Goal: Task Accomplishment & Management: Use online tool/utility

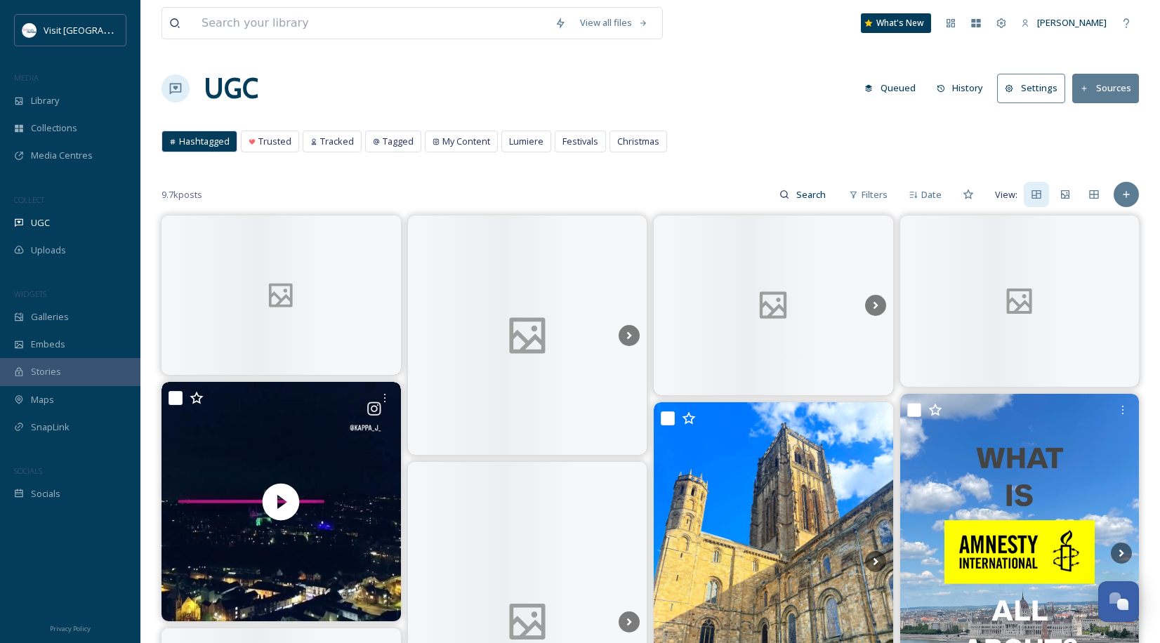
click at [87, 204] on div "COLLECT" at bounding box center [70, 200] width 140 height 18
click at [87, 223] on div "UGC" at bounding box center [70, 222] width 140 height 27
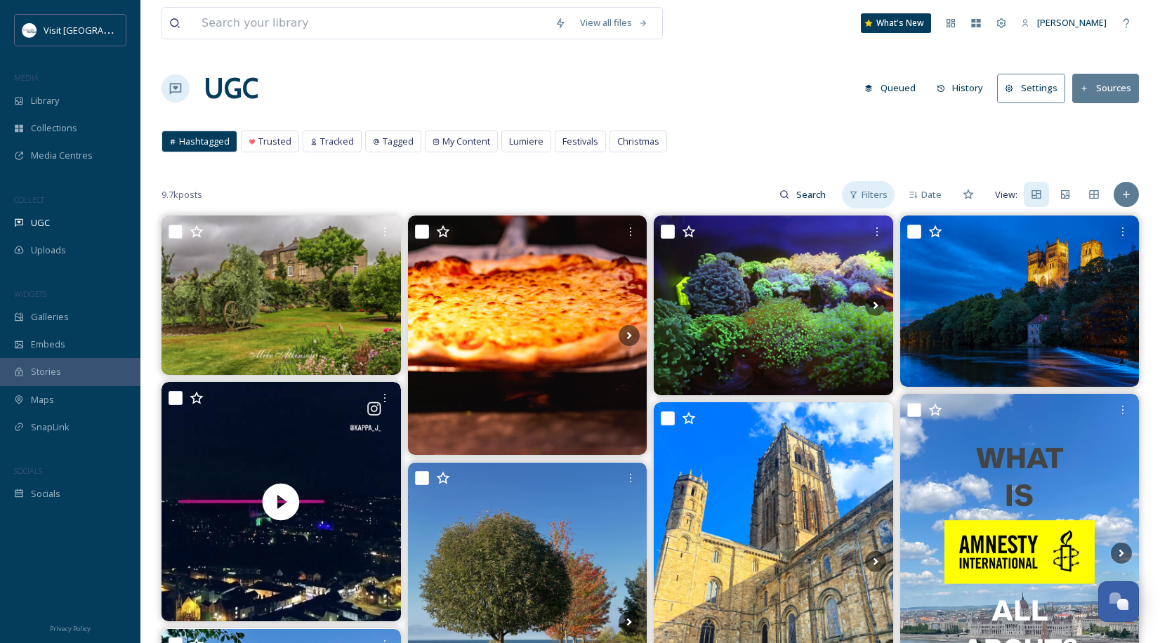
click at [874, 196] on span "Filters" at bounding box center [875, 194] width 26 height 13
click at [727, 145] on div "Hashtagged Trusted Tracked Tagged My Content Lumiere Festivals Christmas Hashta…" at bounding box center [650, 145] width 977 height 29
click at [878, 196] on span "Filters" at bounding box center [875, 194] width 26 height 13
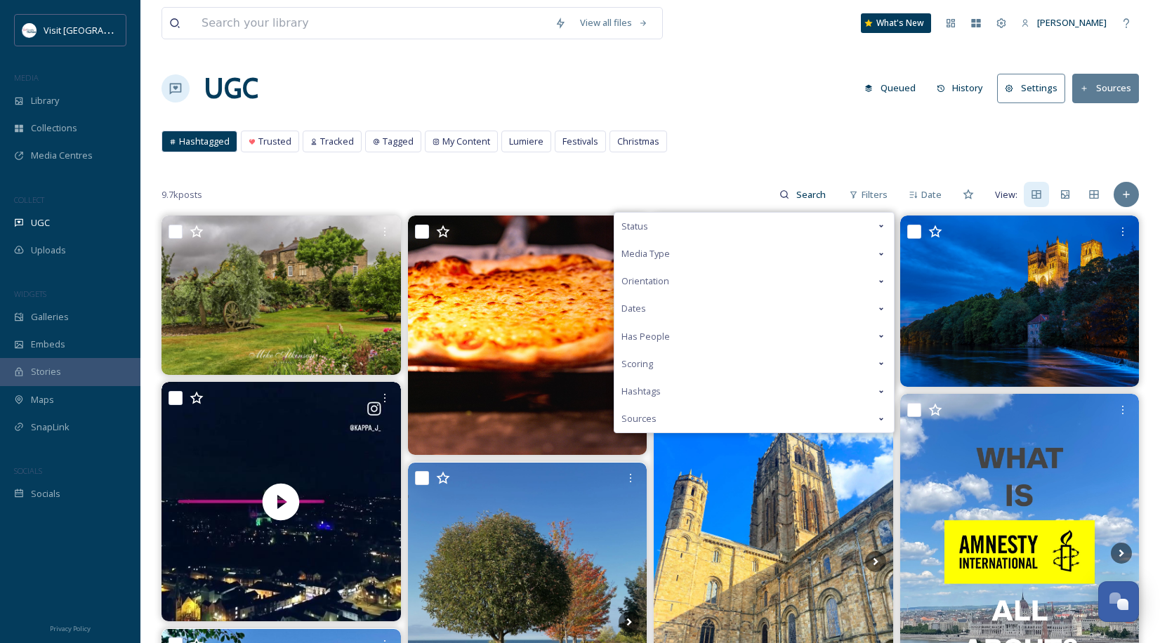
click at [652, 310] on div "Dates" at bounding box center [753, 308] width 279 height 27
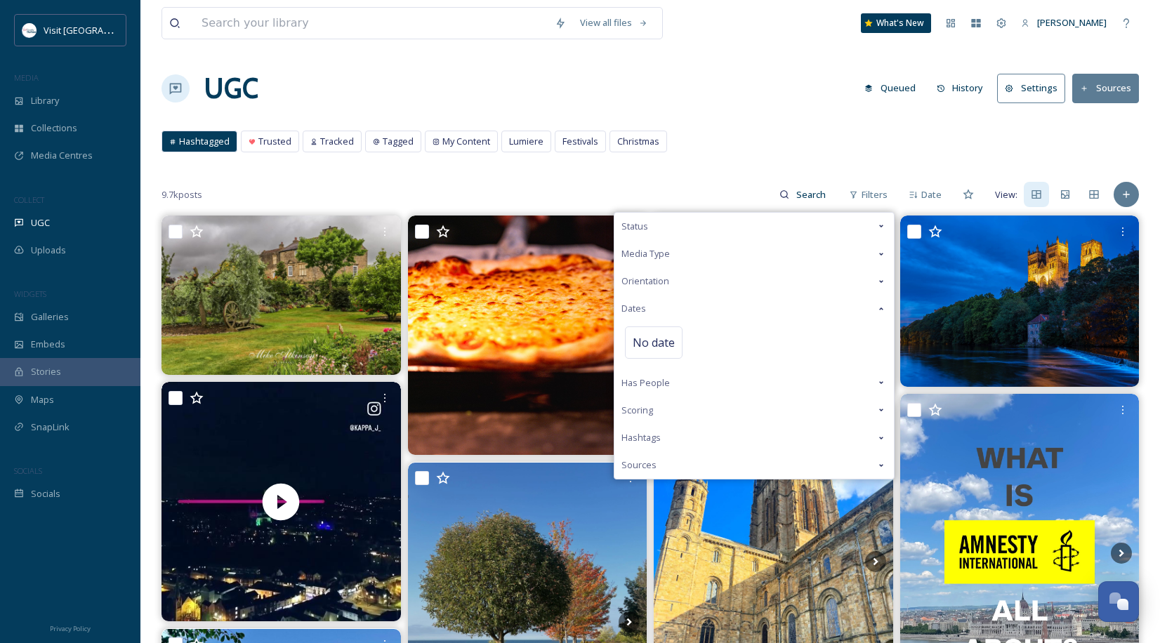
click at [652, 310] on div "Dates" at bounding box center [753, 308] width 279 height 27
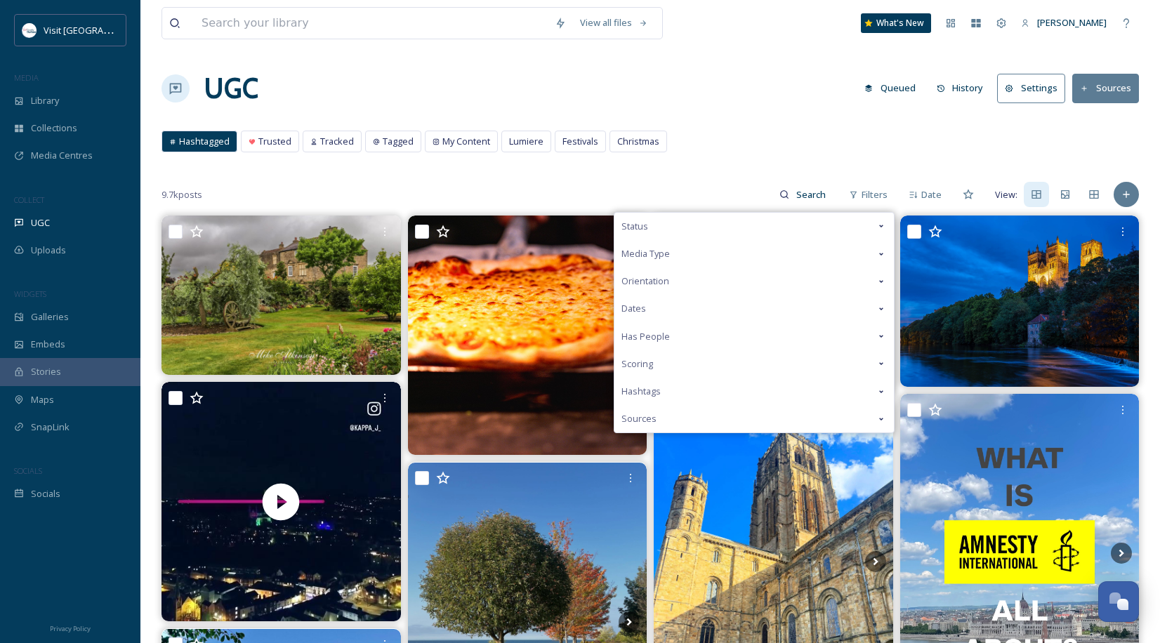
click at [697, 220] on div "Status" at bounding box center [753, 226] width 279 height 27
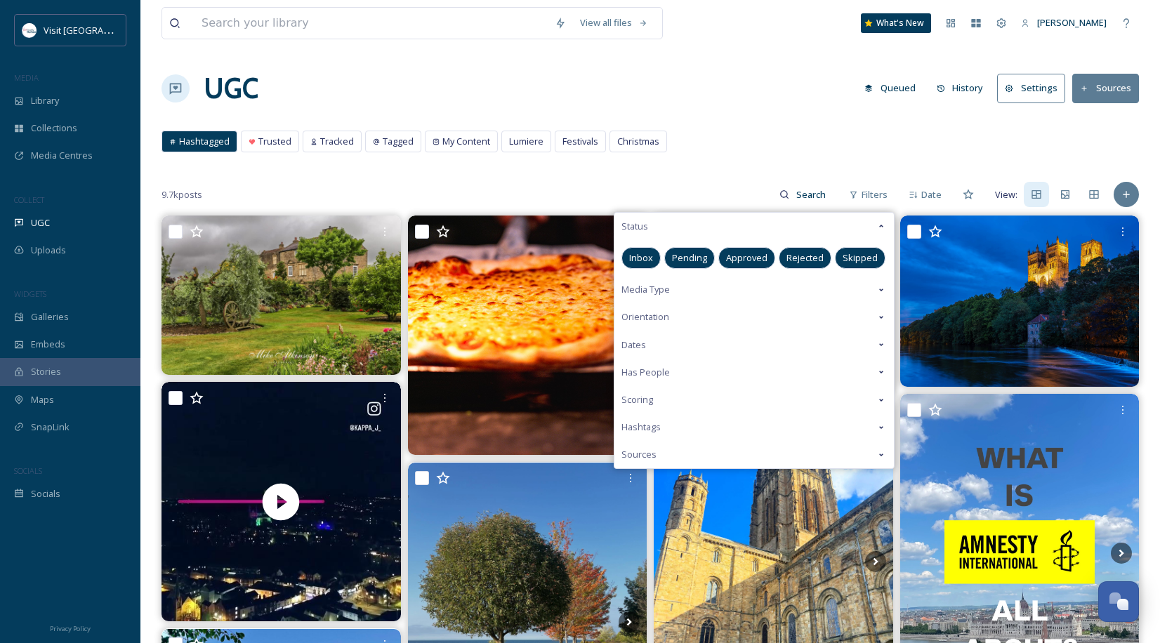
click at [737, 253] on span "Approved" at bounding box center [746, 257] width 41 height 13
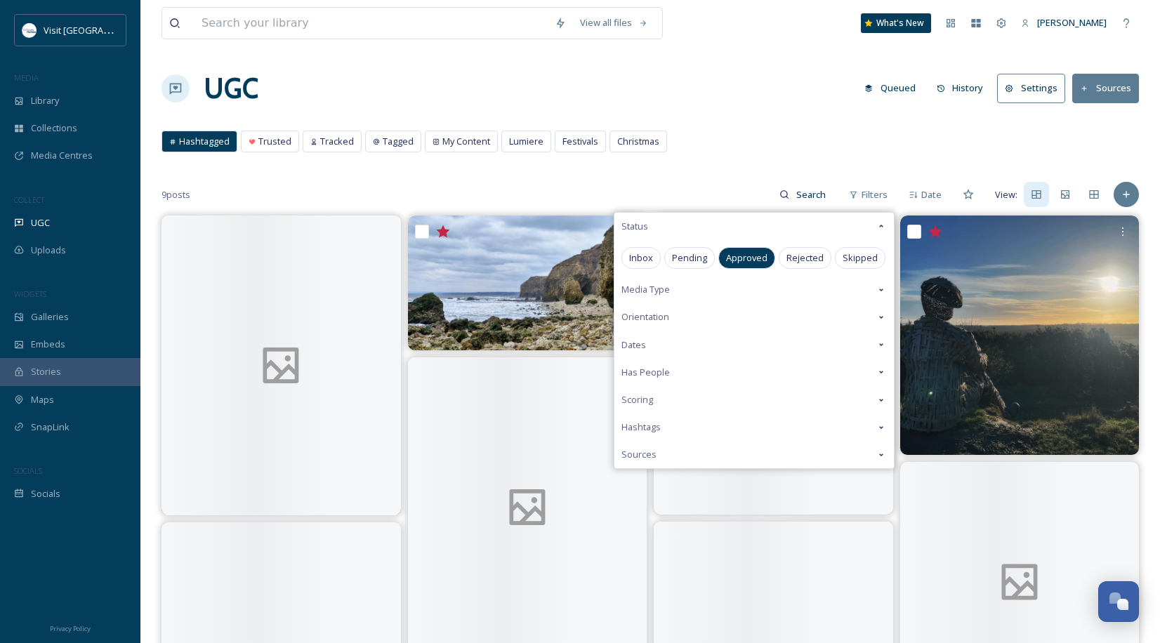
click at [739, 165] on div "View all files What's New [PERSON_NAME] UGC Queued History Settings Sources Has…" at bounding box center [650, 512] width 1020 height 1025
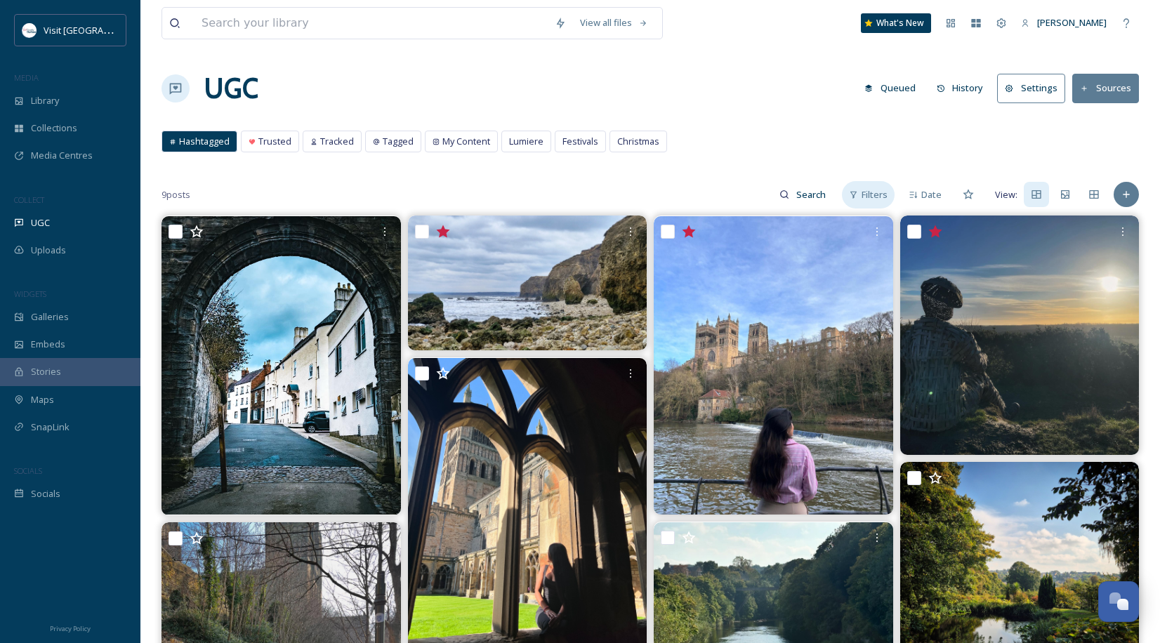
click at [859, 195] on div "Filters" at bounding box center [868, 194] width 53 height 27
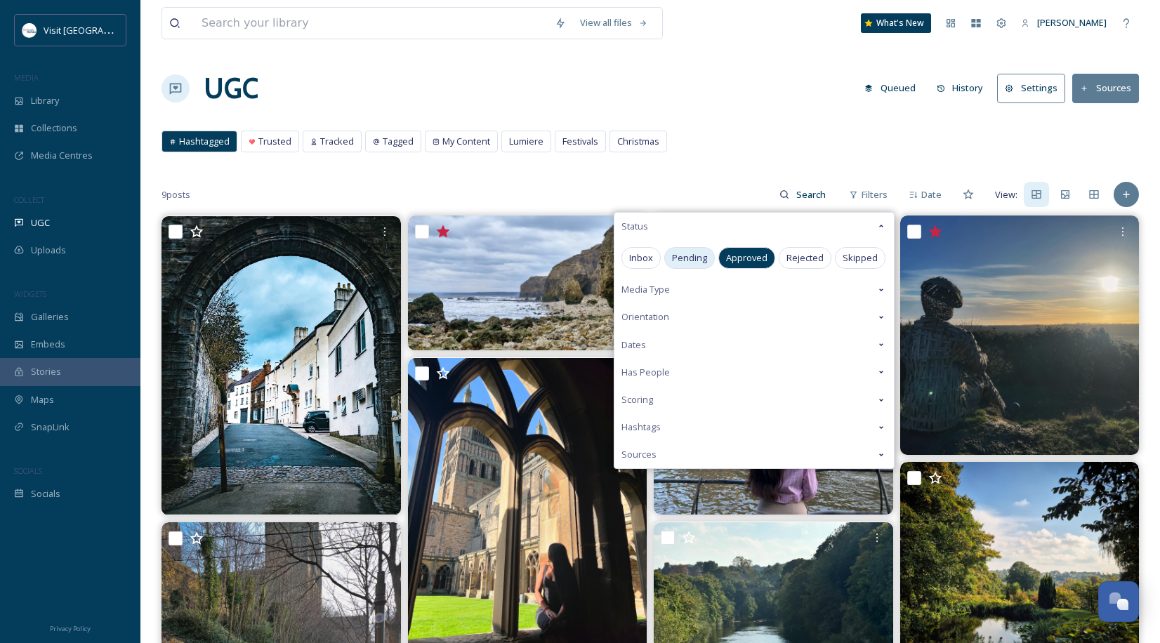
click at [701, 257] on span "Pending" at bounding box center [689, 257] width 35 height 13
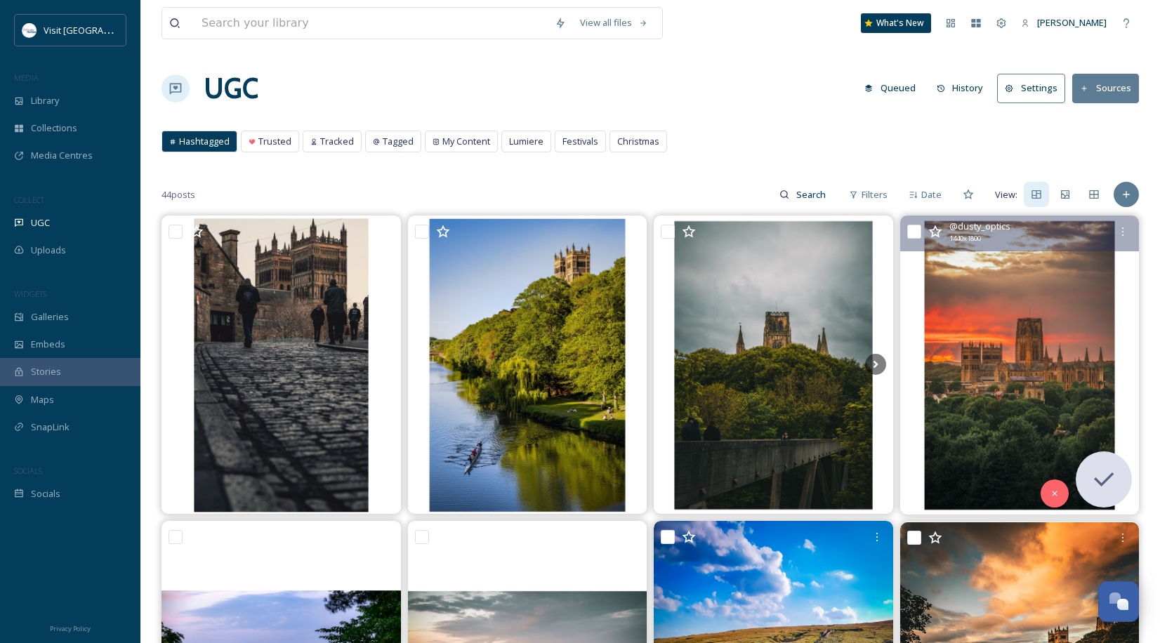
scroll to position [328, 0]
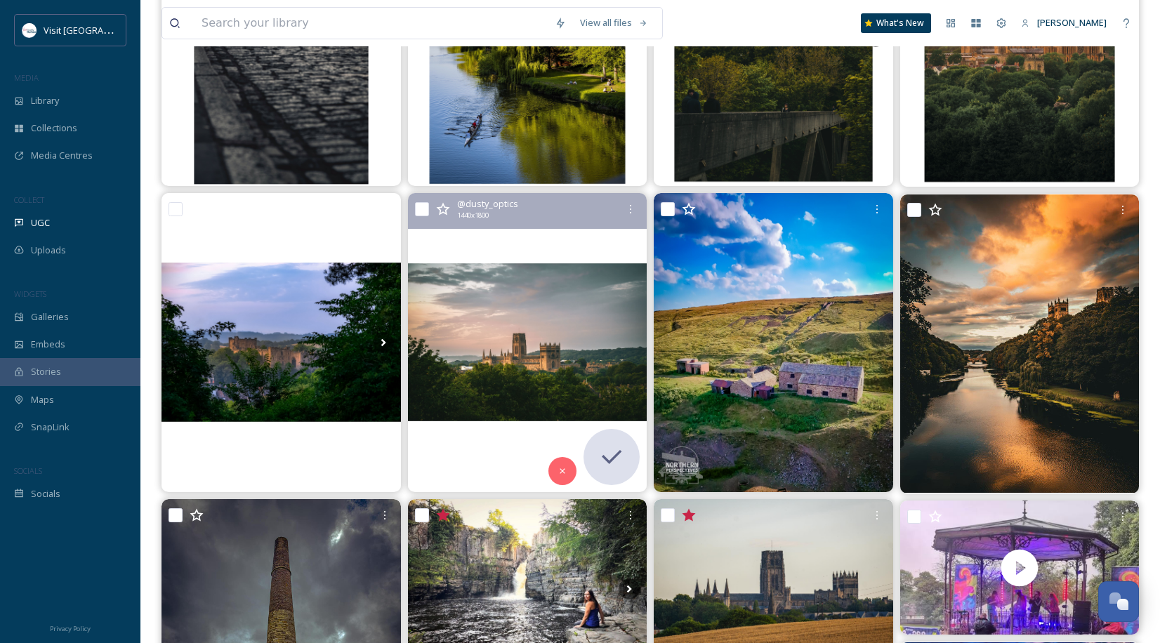
click at [574, 310] on img at bounding box center [527, 342] width 239 height 299
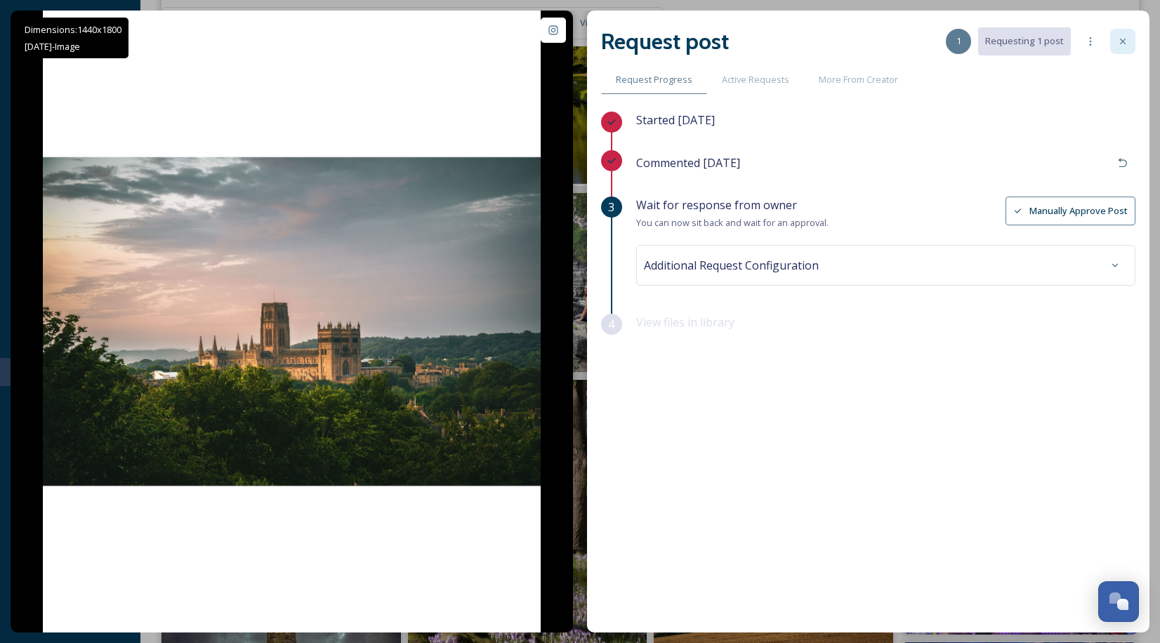
click at [1131, 37] on div at bounding box center [1122, 41] width 25 height 25
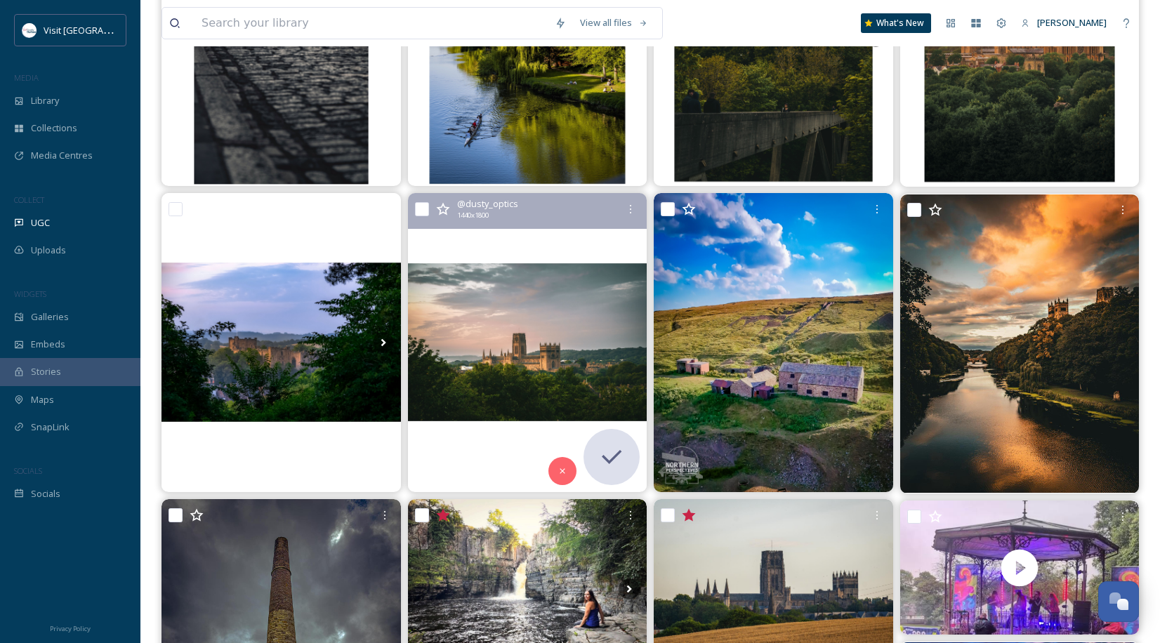
scroll to position [655, 0]
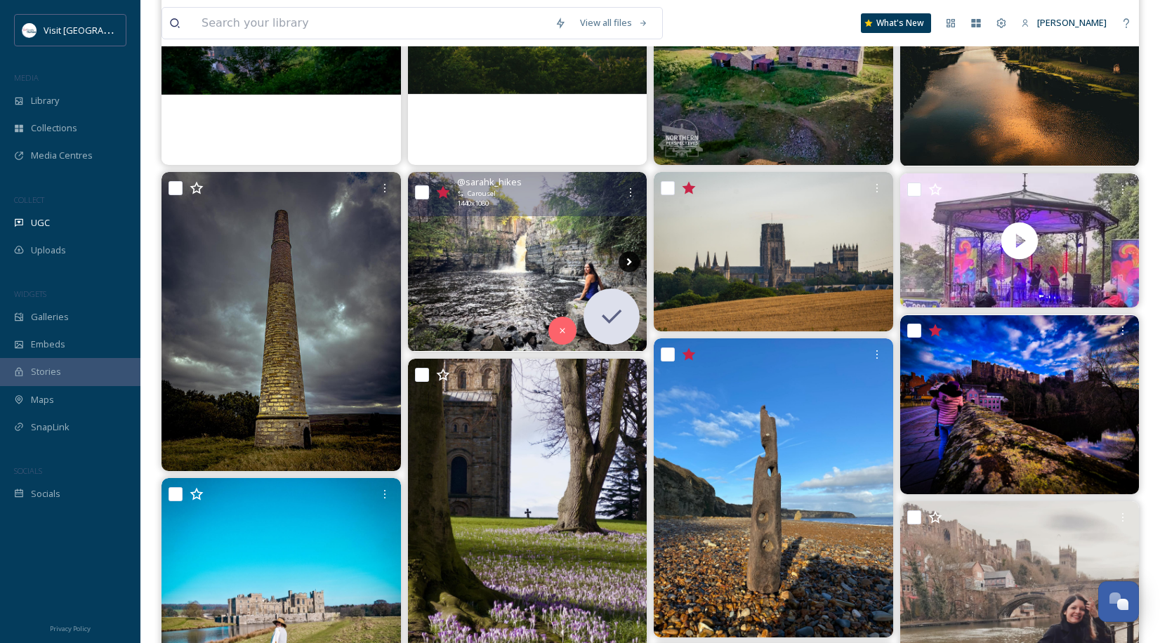
click at [624, 253] on icon at bounding box center [629, 261] width 21 height 21
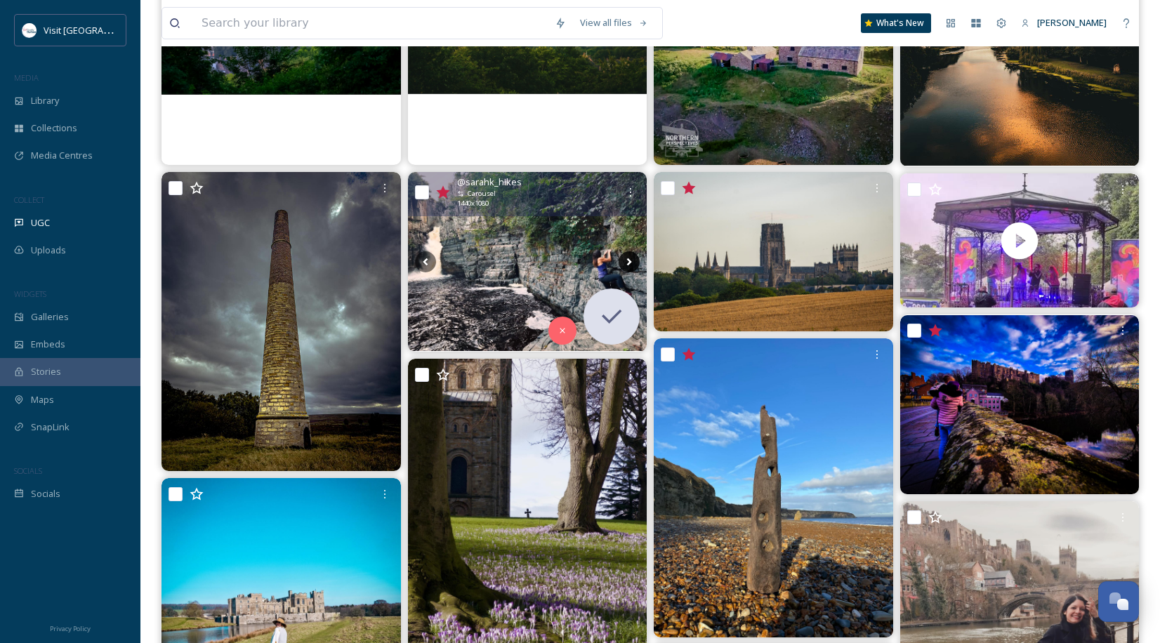
click at [624, 261] on icon at bounding box center [629, 261] width 21 height 21
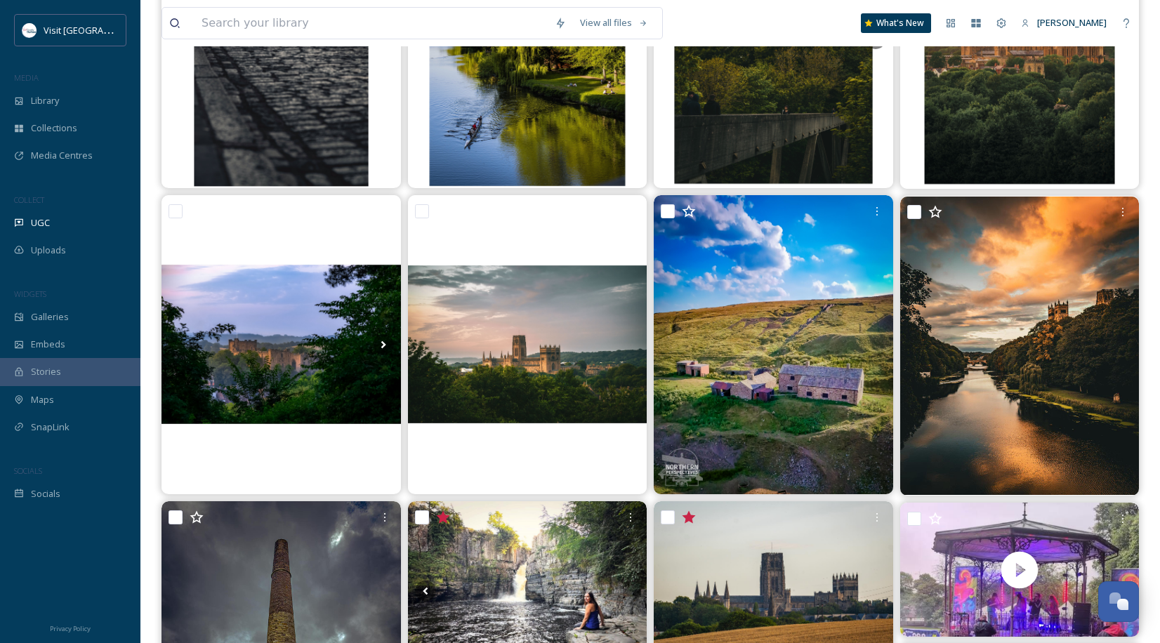
scroll to position [0, 0]
